Goal: Complete application form

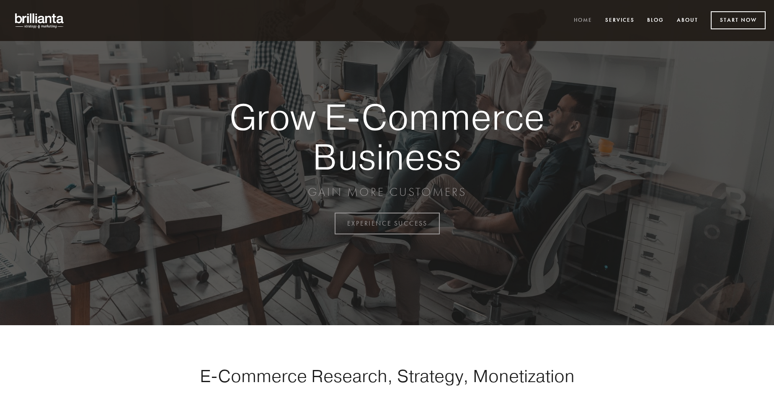
scroll to position [2196, 0]
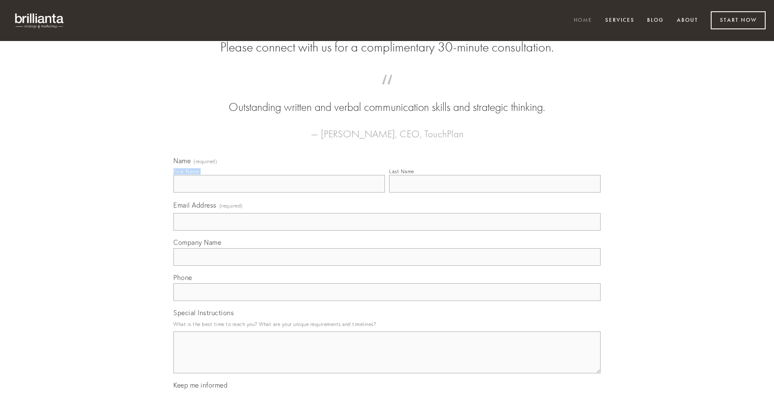
type input "[PERSON_NAME]"
click at [495, 193] on input "Last Name" at bounding box center [495, 184] width 212 height 18
type input "[PERSON_NAME]"
click at [387, 231] on input "Email Address (required)" at bounding box center [386, 222] width 427 height 18
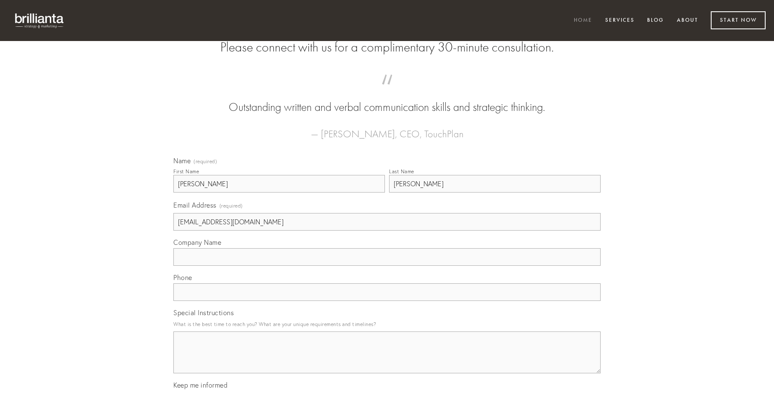
type input "[EMAIL_ADDRESS][DOMAIN_NAME]"
click at [387, 266] on input "Company Name" at bounding box center [386, 257] width 427 height 18
type input "itaque"
click at [387, 301] on input "text" at bounding box center [386, 293] width 427 height 18
click at [387, 360] on textarea "Special Instructions" at bounding box center [386, 353] width 427 height 42
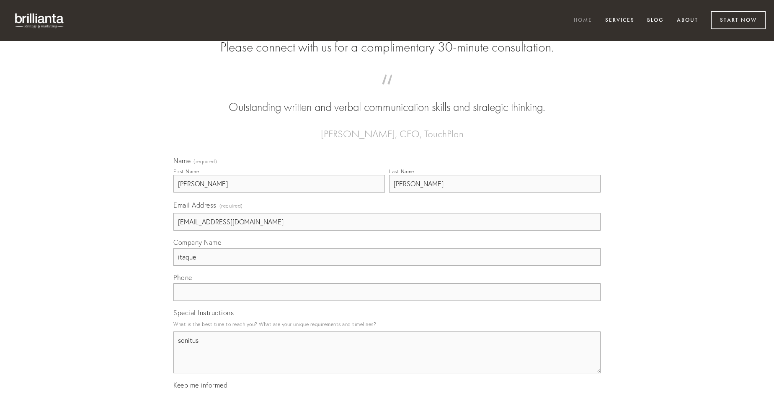
type textarea "sonitus"
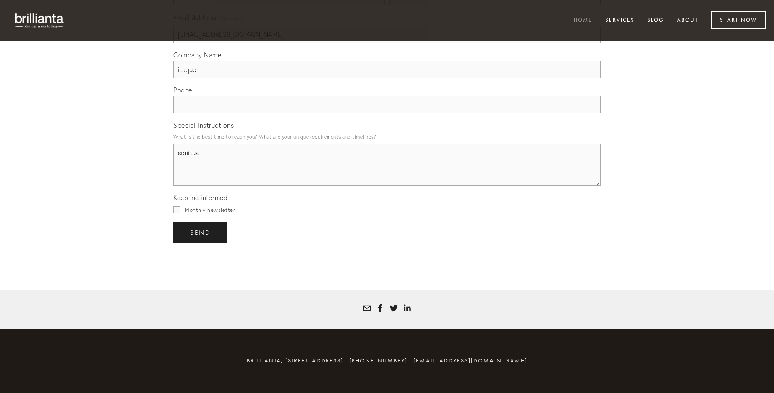
click at [201, 233] on span "send" at bounding box center [200, 233] width 21 height 8
